Goal: Check status

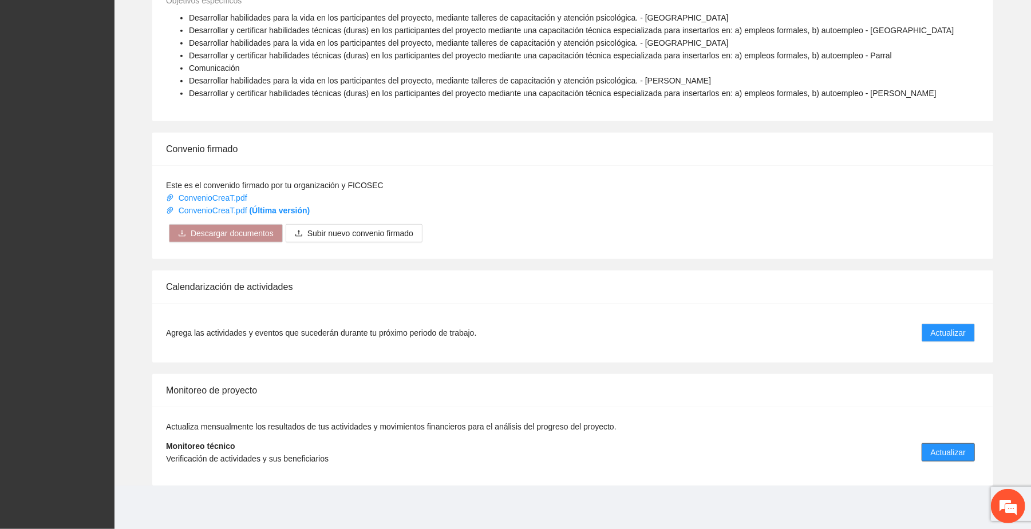
click at [964, 451] on span "Actualizar" at bounding box center [948, 452] width 35 height 13
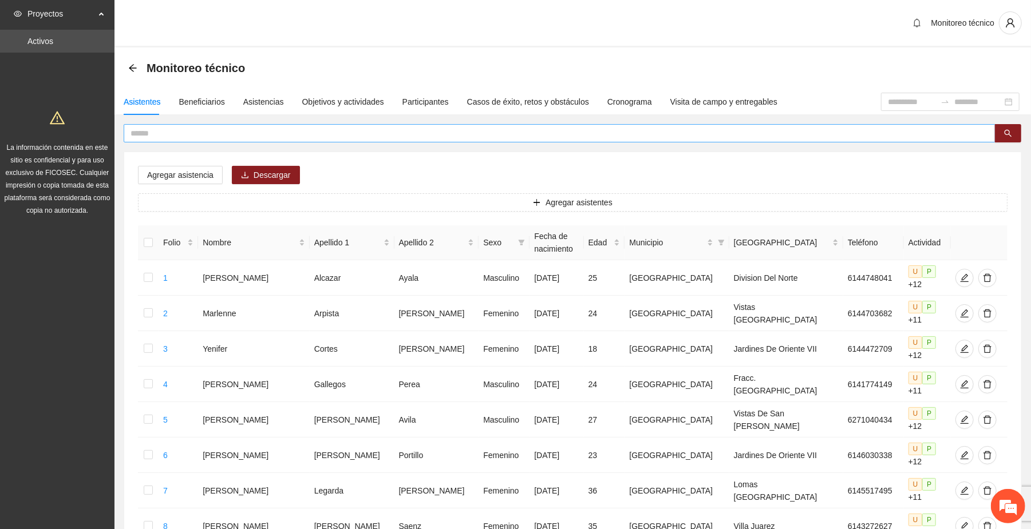
click at [372, 129] on input "text" at bounding box center [554, 133] width 849 height 13
type input "********"
